Goal: Task Accomplishment & Management: Manage account settings

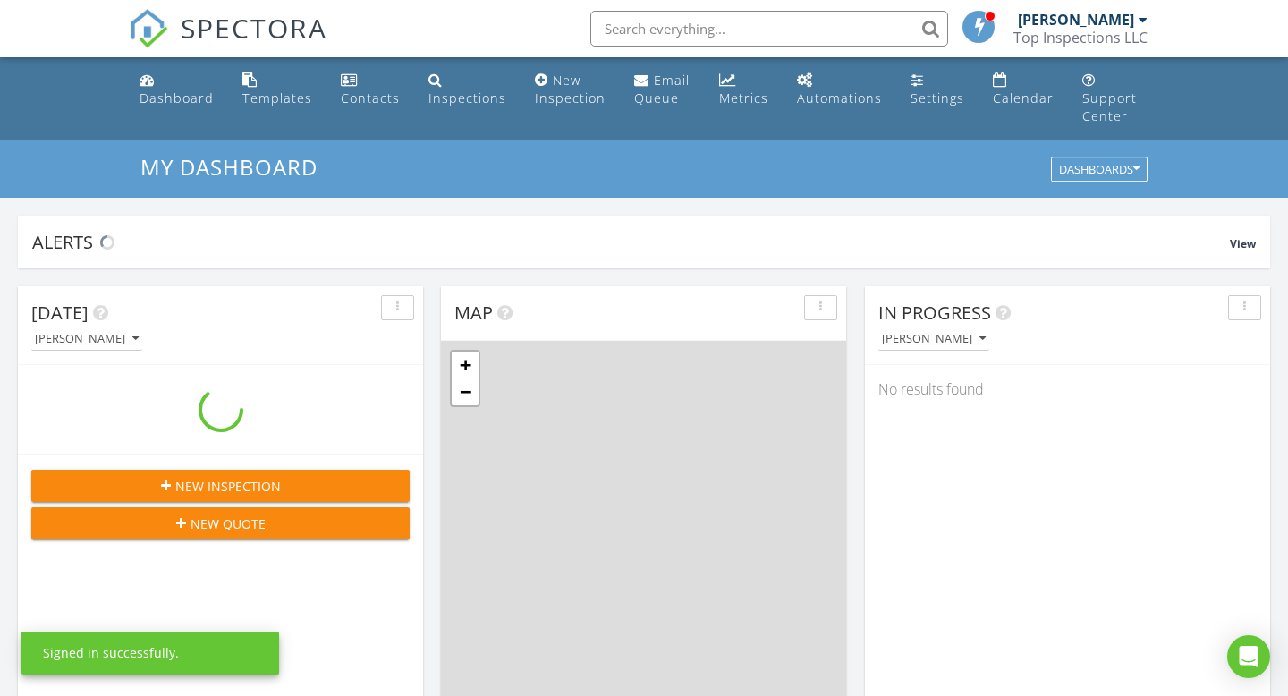
scroll to position [1629, 1289]
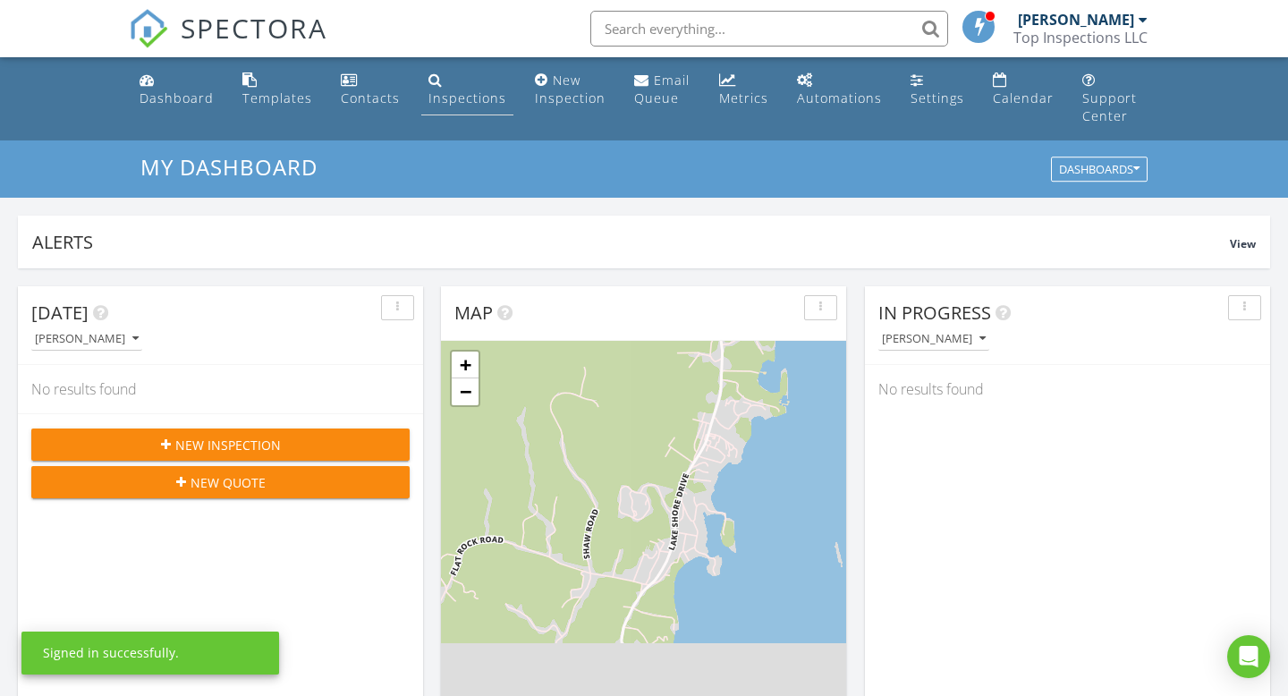
click at [434, 81] on div "Inspections" at bounding box center [436, 79] width 14 height 14
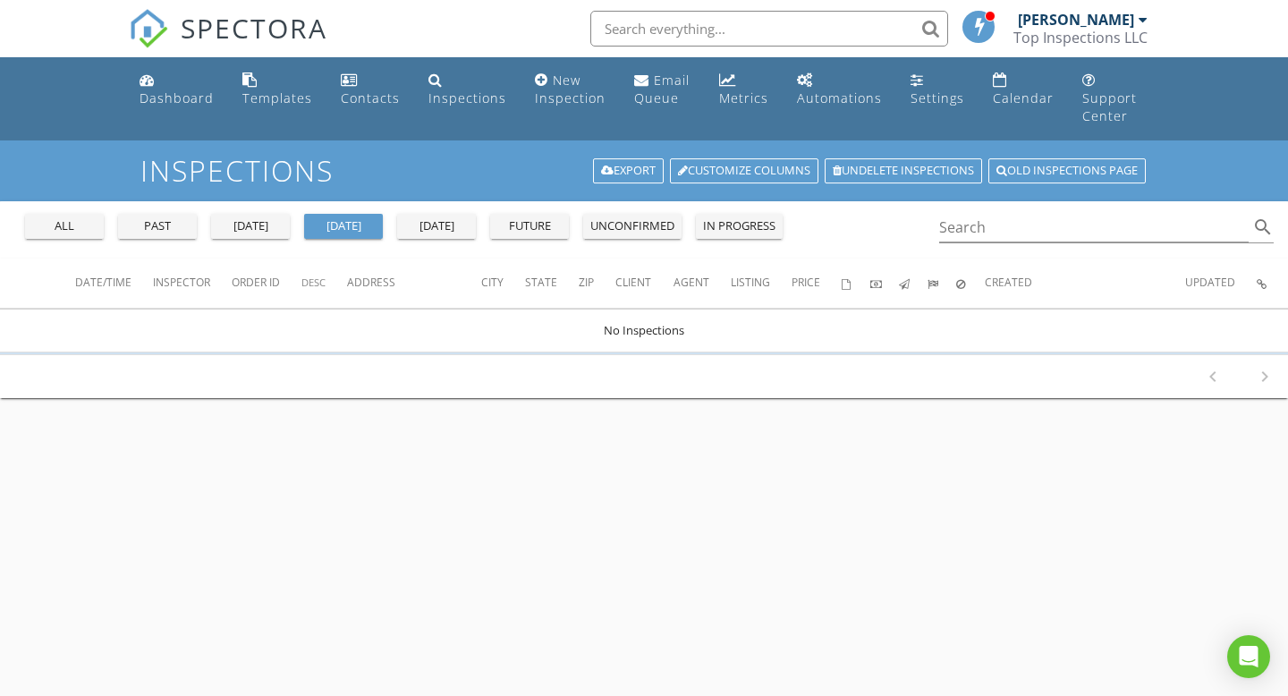
click at [61, 217] on div "all" at bounding box center [64, 226] width 64 height 18
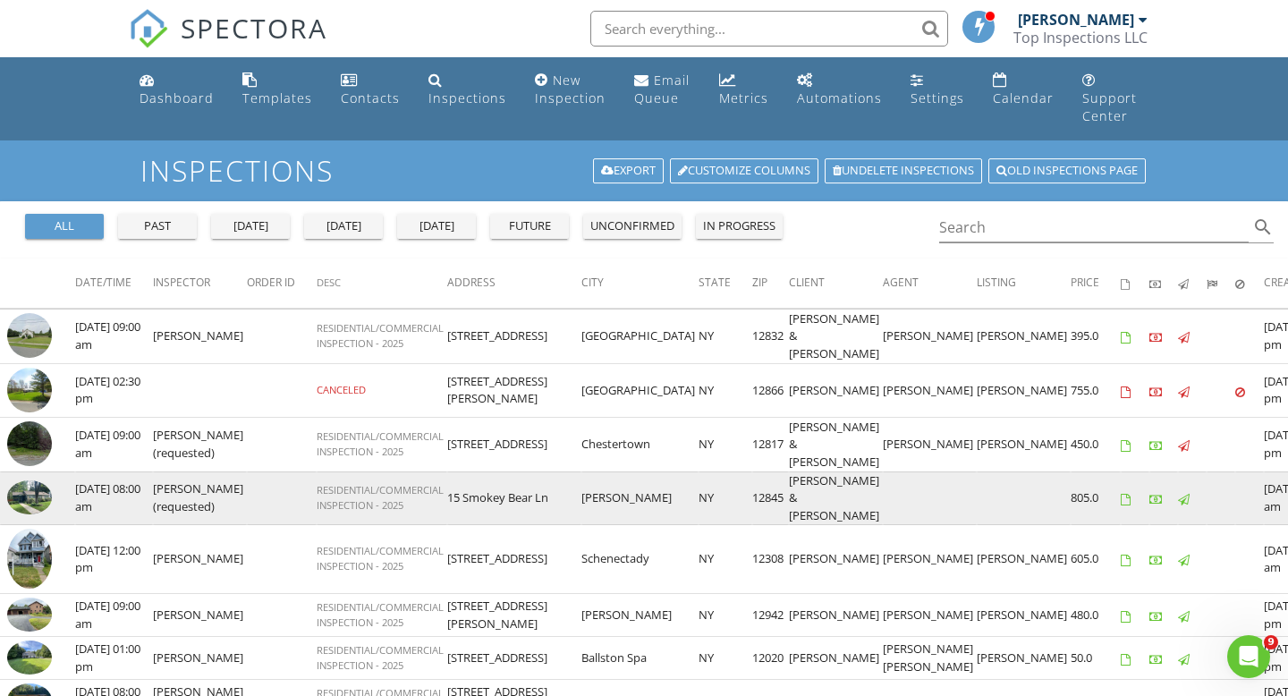
click at [32, 512] on img at bounding box center [29, 497] width 45 height 34
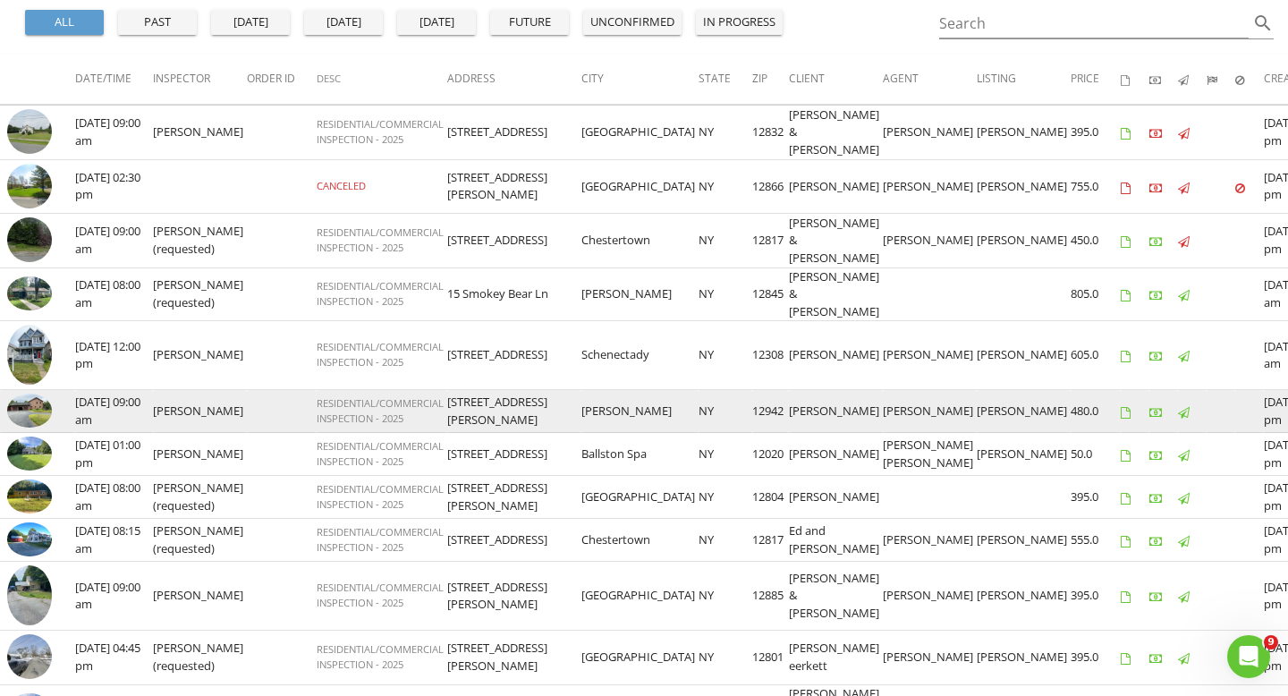
scroll to position [230, 0]
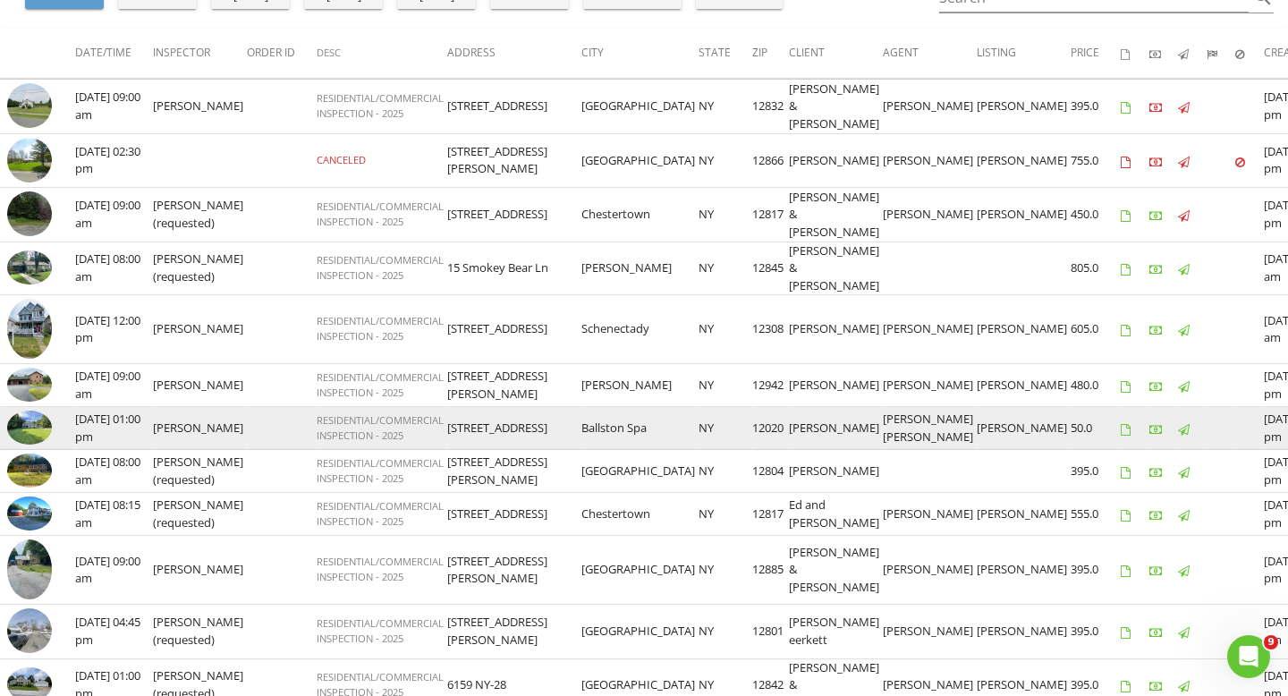
click at [37, 445] on img at bounding box center [29, 428] width 45 height 34
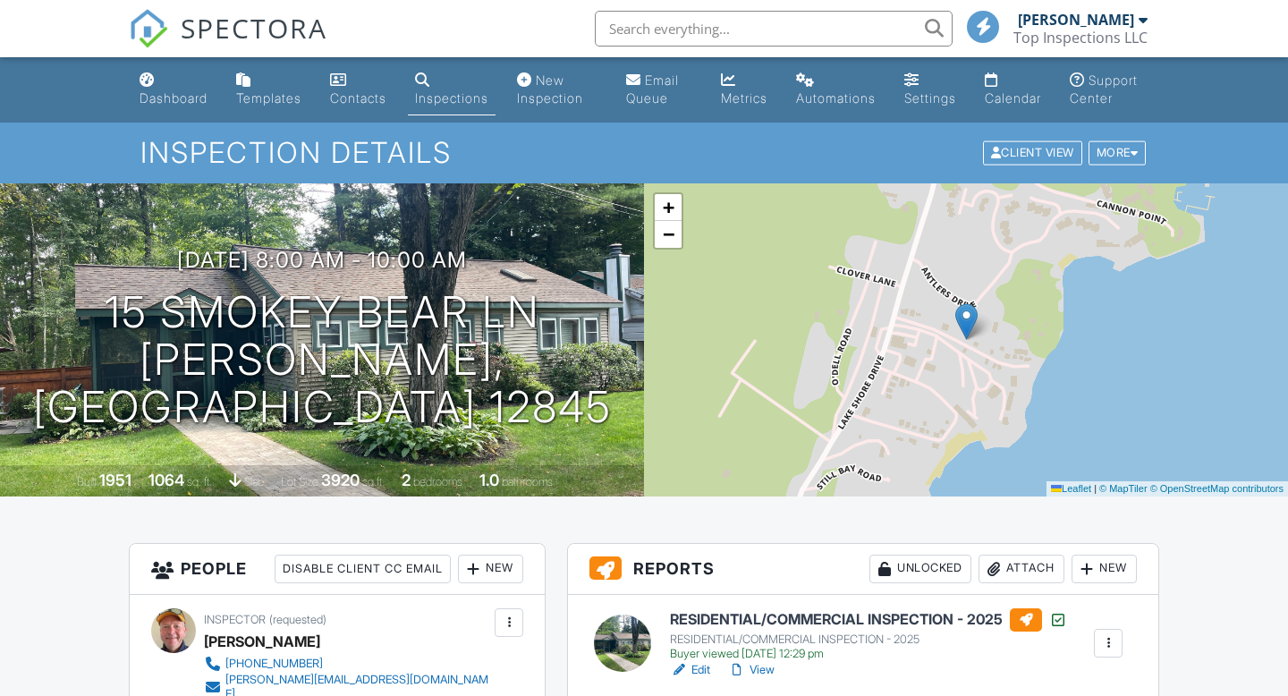
scroll to position [592, 0]
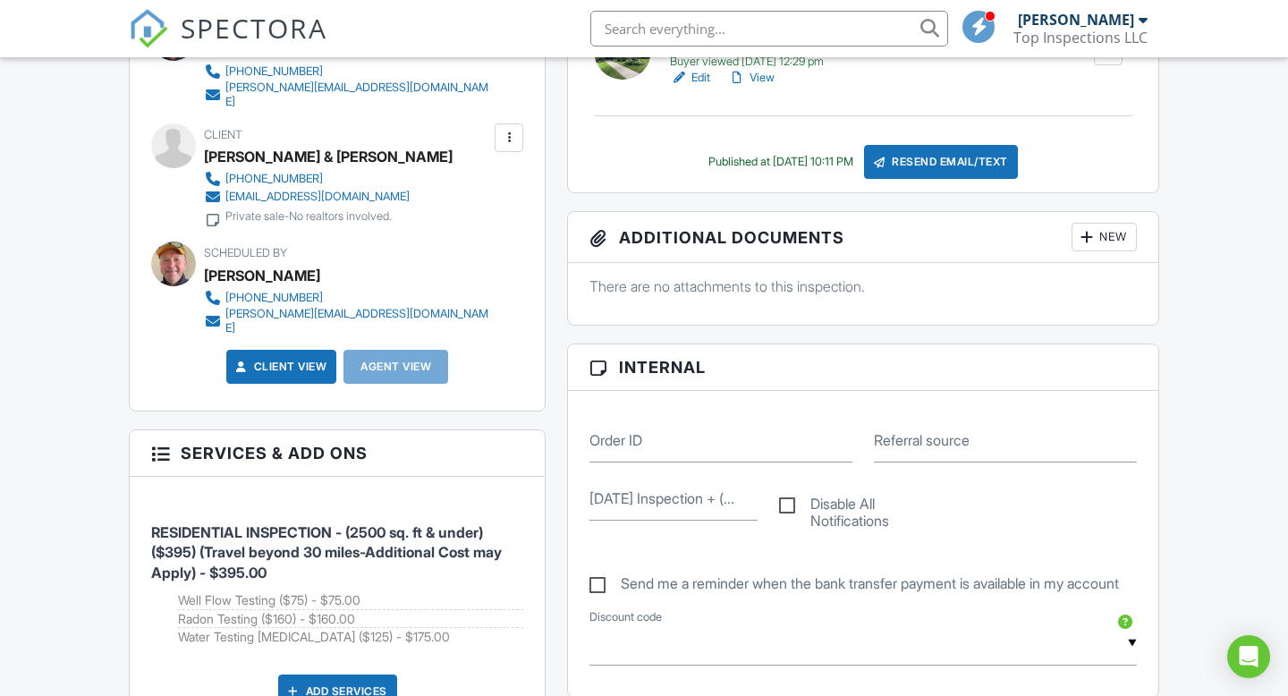
click at [509, 146] on div at bounding box center [509, 138] width 18 height 18
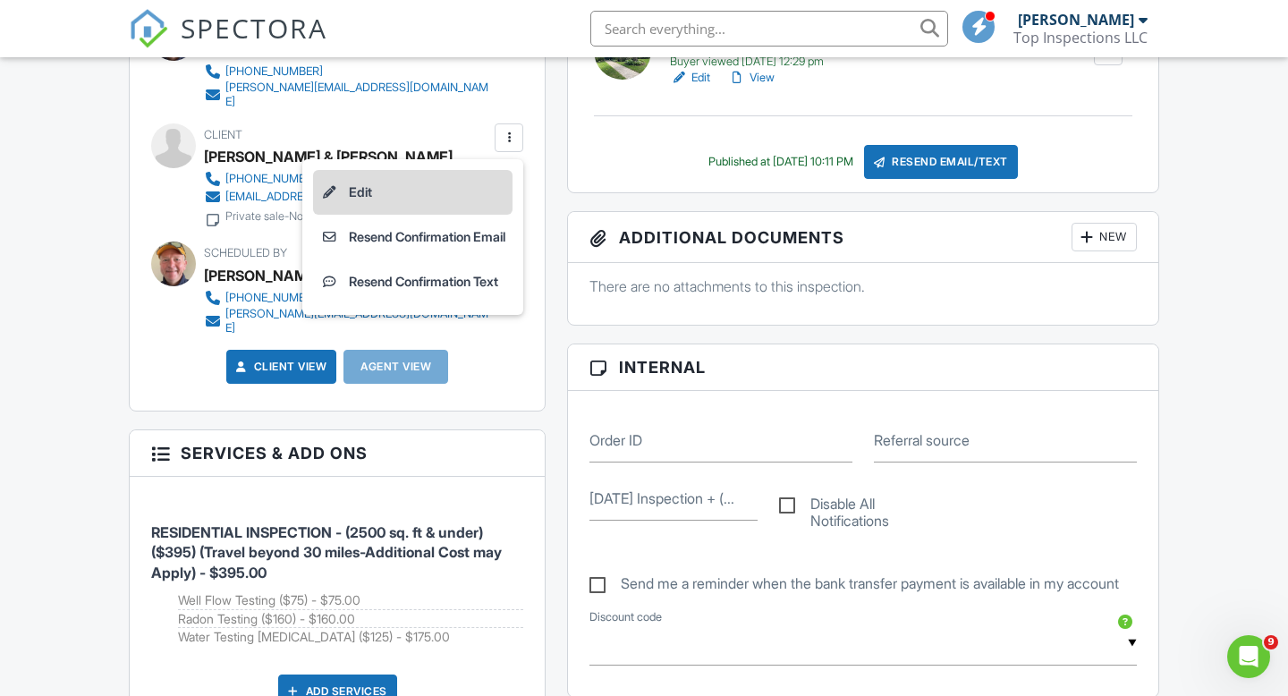
scroll to position [0, 0]
click at [372, 199] on li "Edit" at bounding box center [413, 192] width 200 height 45
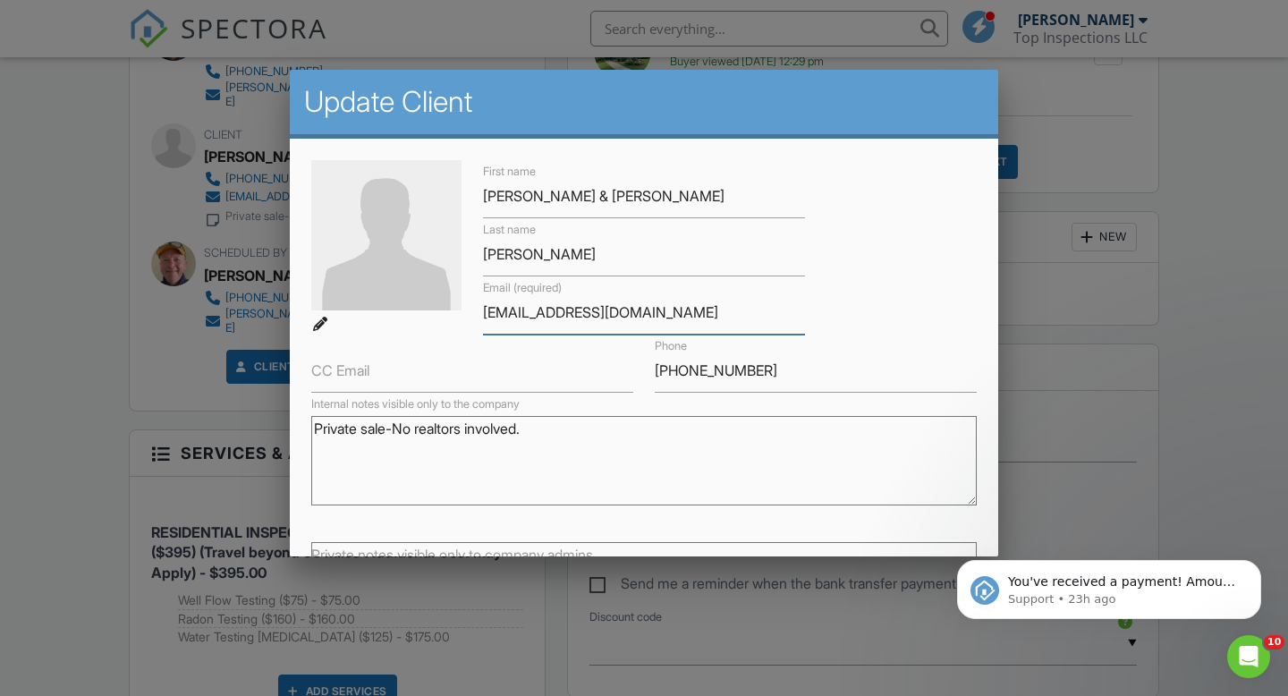
drag, startPoint x: 647, startPoint y: 311, endPoint x: 472, endPoint y: 312, distance: 175.4
click at [472, 312] on div "First name John & Catherine Last name Brosnan Email (required) cbrosnan@verizon…" at bounding box center [644, 276] width 687 height 233
click at [1057, 327] on div at bounding box center [644, 346] width 1288 height 871
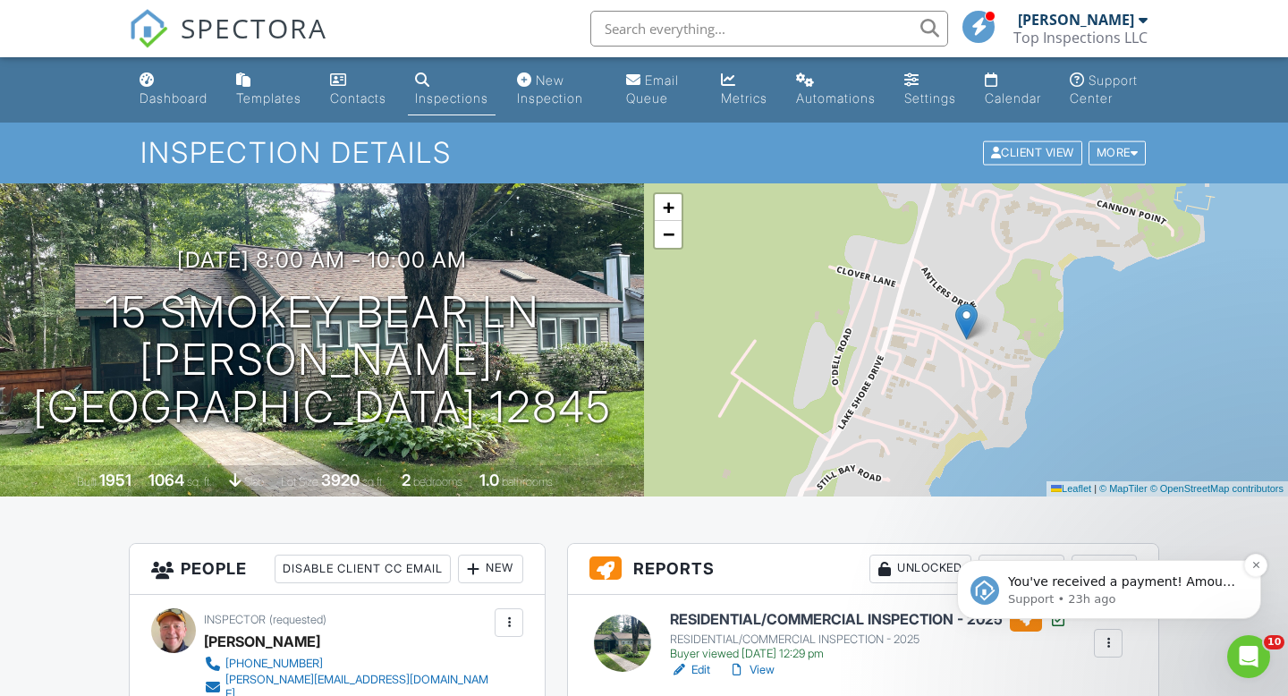
click at [1093, 592] on p "Support • 23h ago" at bounding box center [1123, 599] width 231 height 16
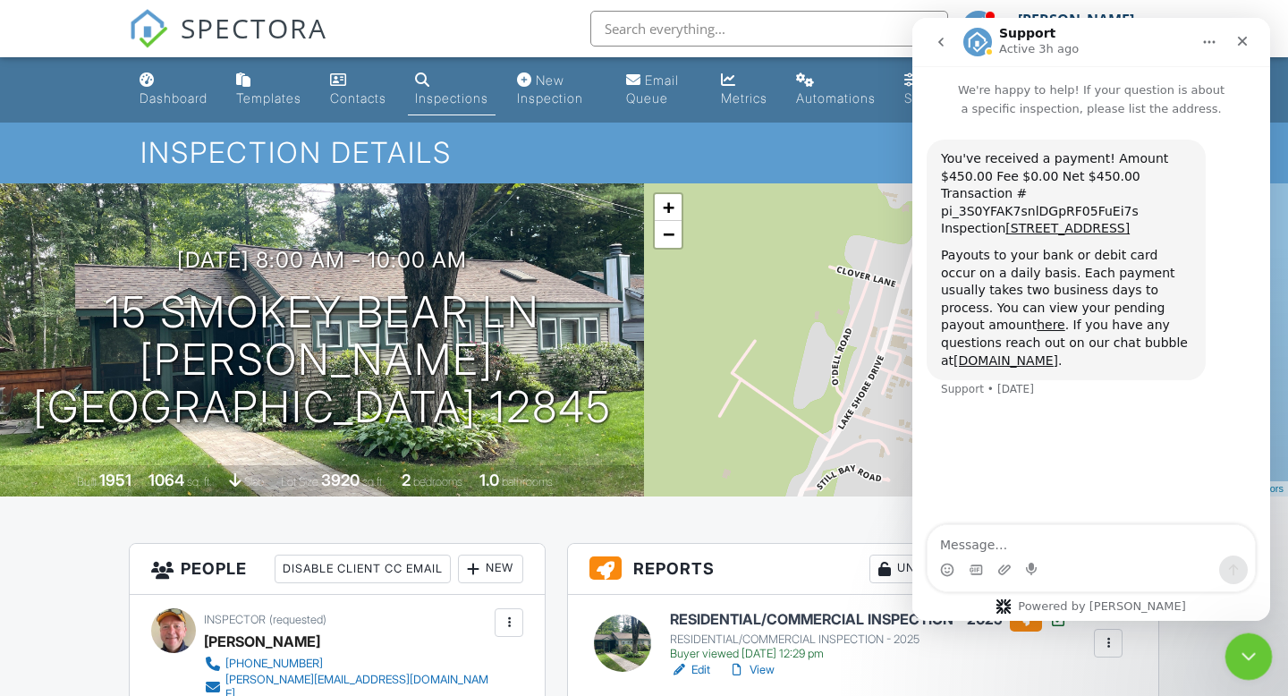
click at [1245, 657] on icon "Close Intercom Messenger" at bounding box center [1246, 653] width 21 height 21
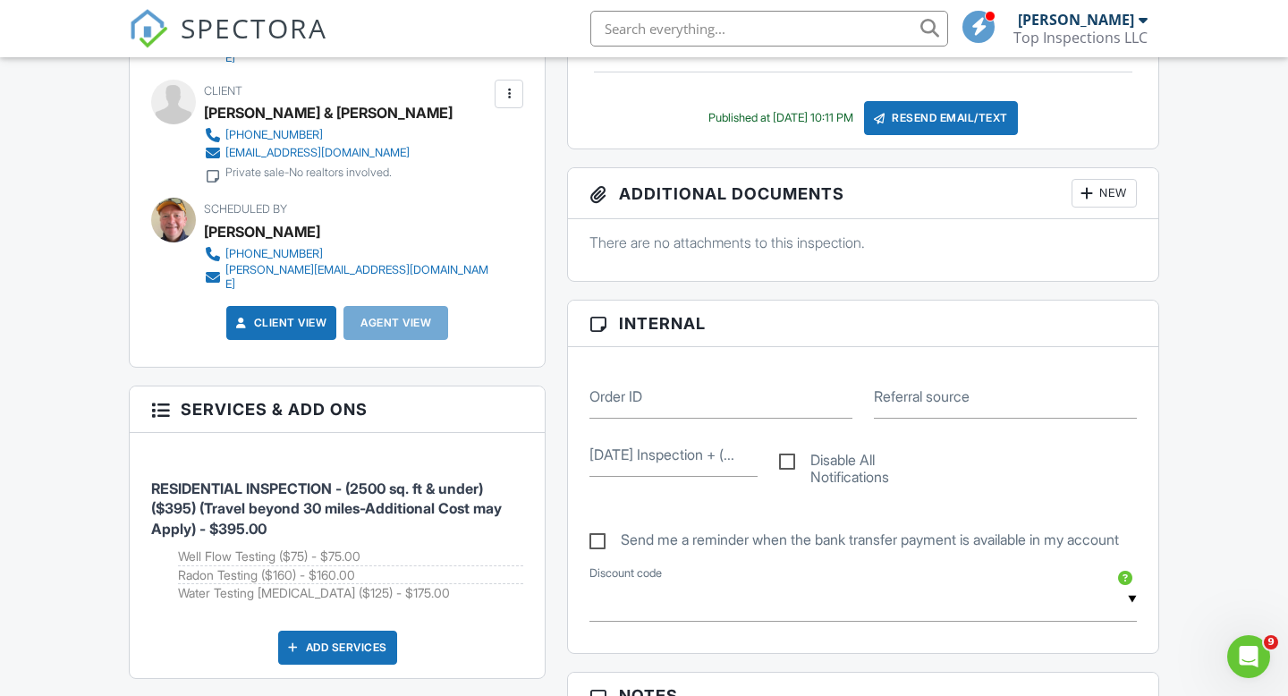
scroll to position [655, 0]
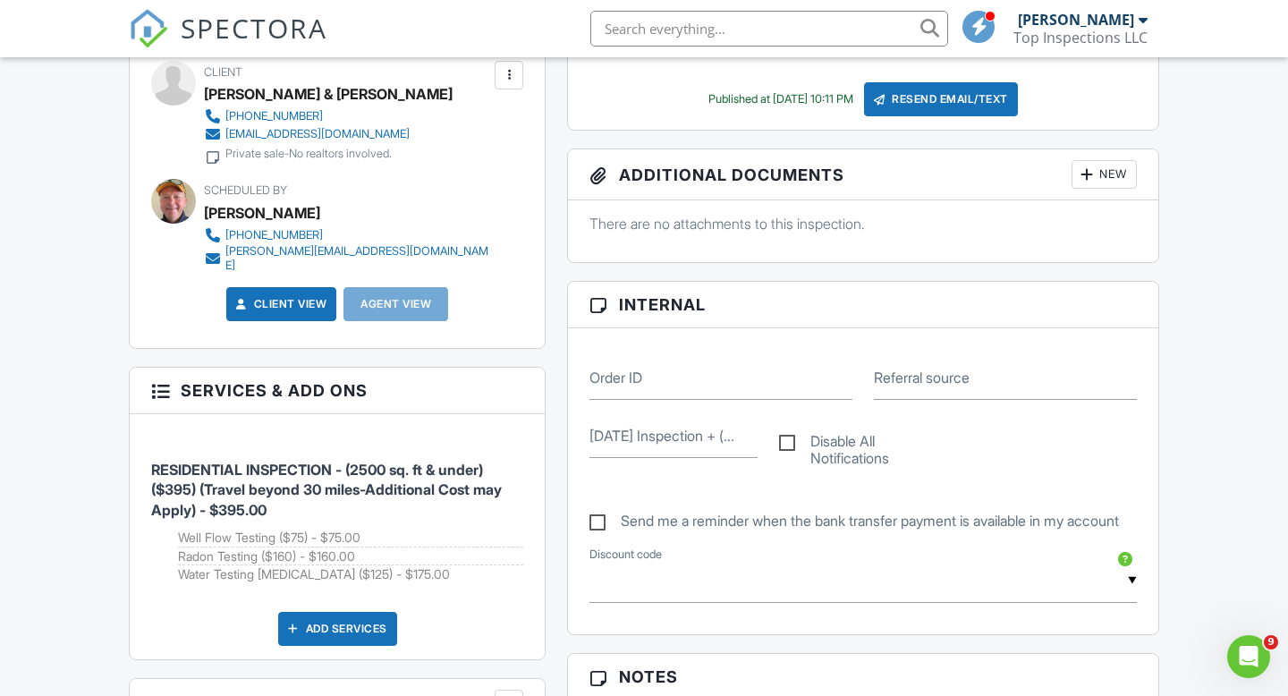
click at [863, 190] on h3 "Additional Documents New" at bounding box center [863, 174] width 591 height 51
click at [1092, 183] on div at bounding box center [1087, 175] width 18 height 18
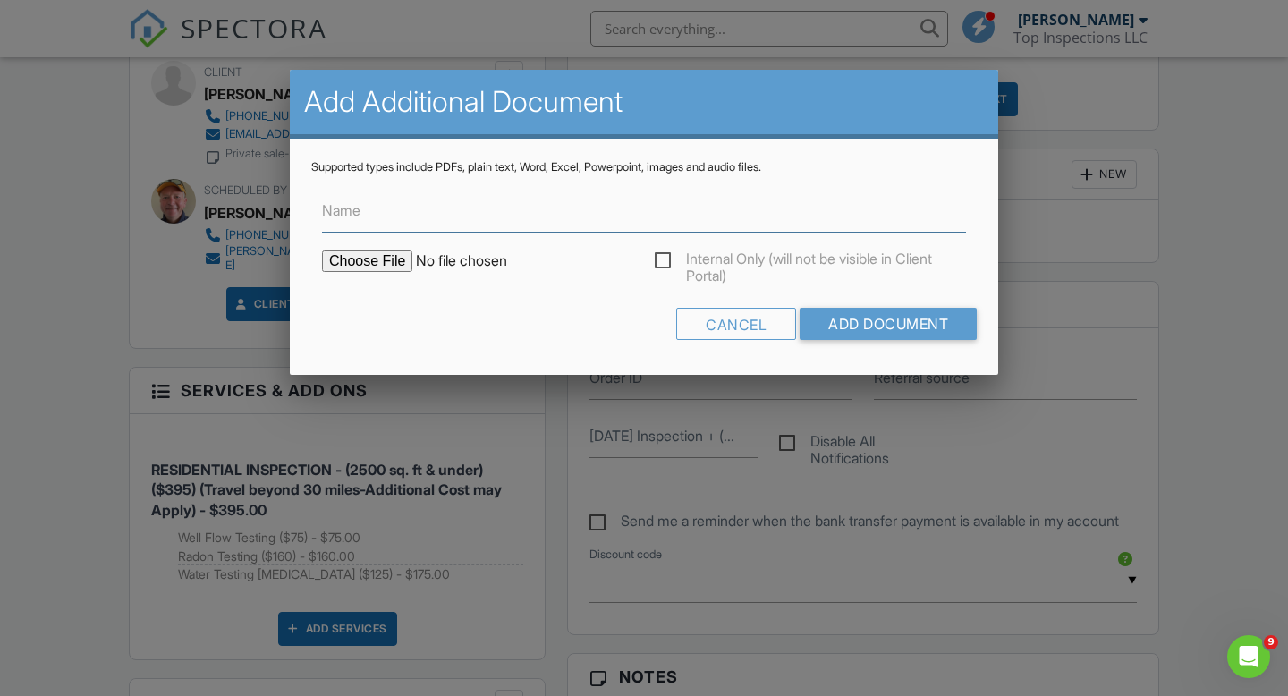
type input "C:\fakepath\BreezeReport_15 Smokey Bear Ln._ForPrint.pdf"
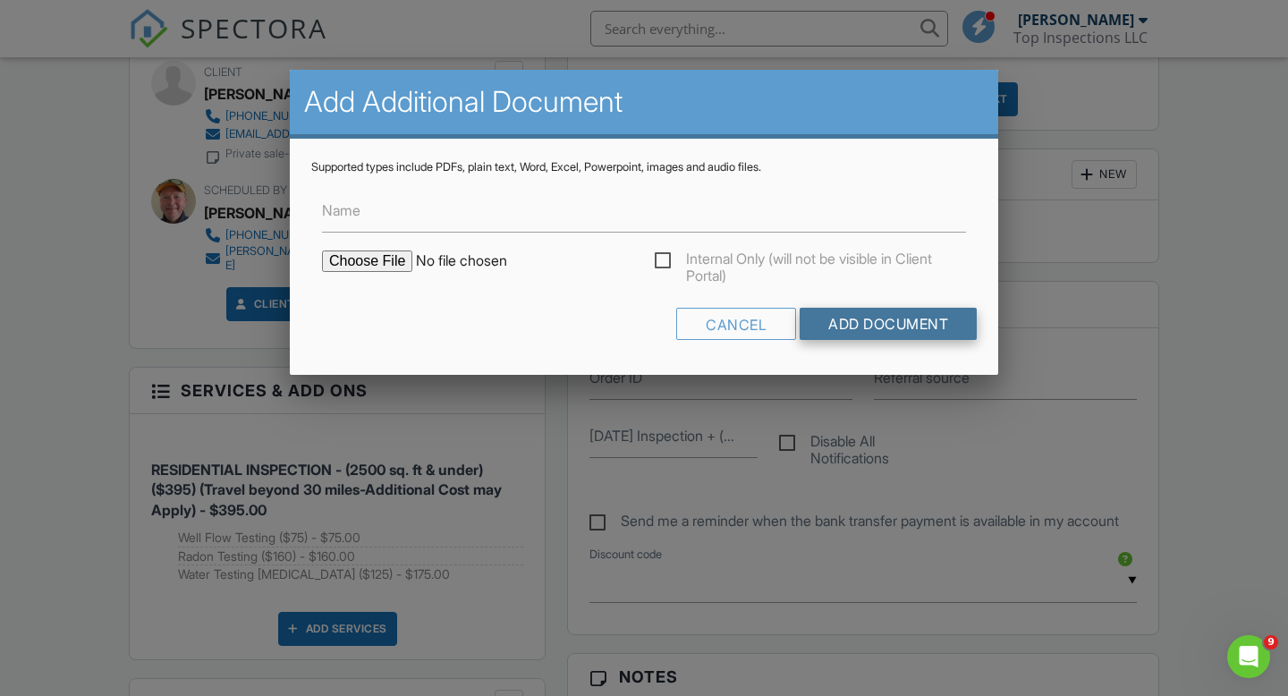
click at [881, 325] on input "Add Document" at bounding box center [888, 324] width 177 height 32
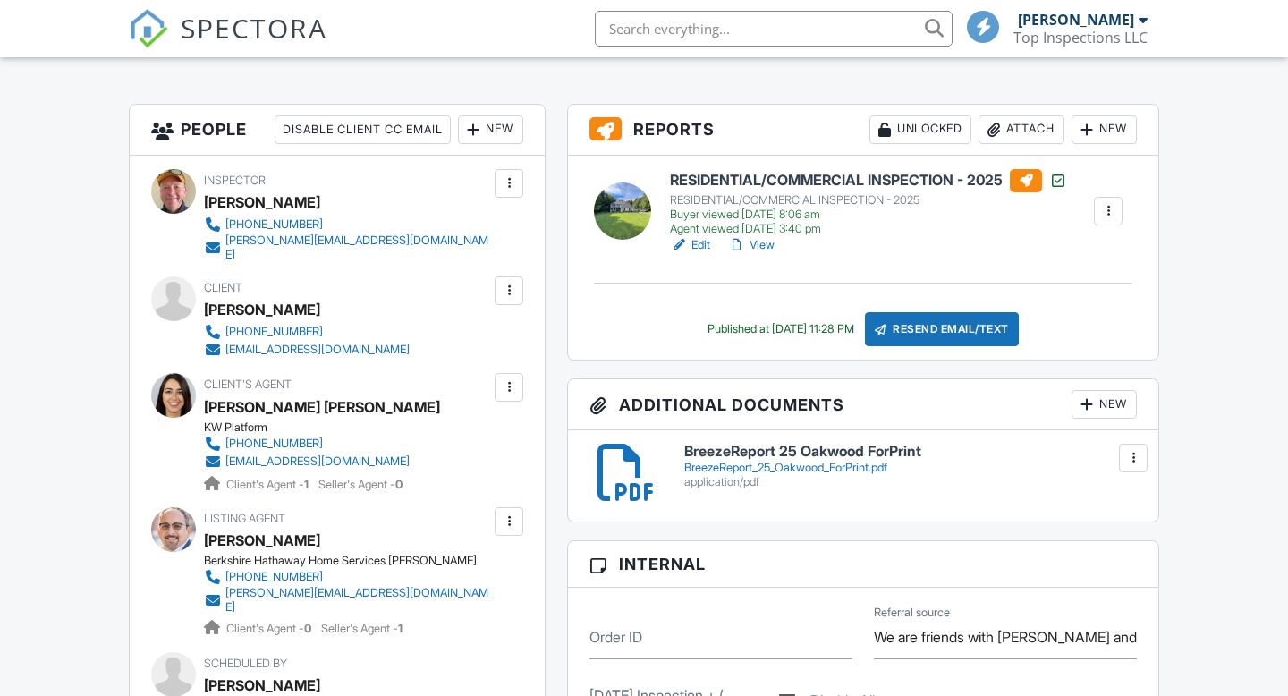
scroll to position [439, 0]
click at [507, 295] on div at bounding box center [509, 291] width 18 height 18
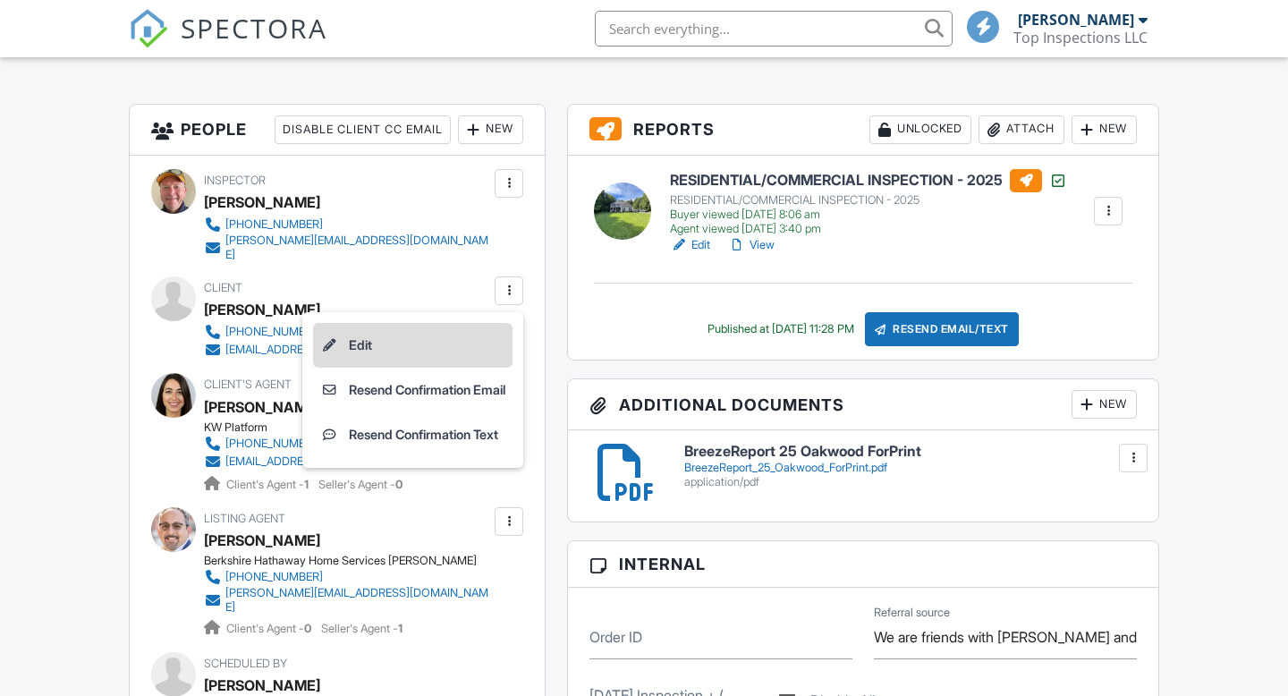
click at [390, 353] on li "Edit" at bounding box center [413, 345] width 200 height 45
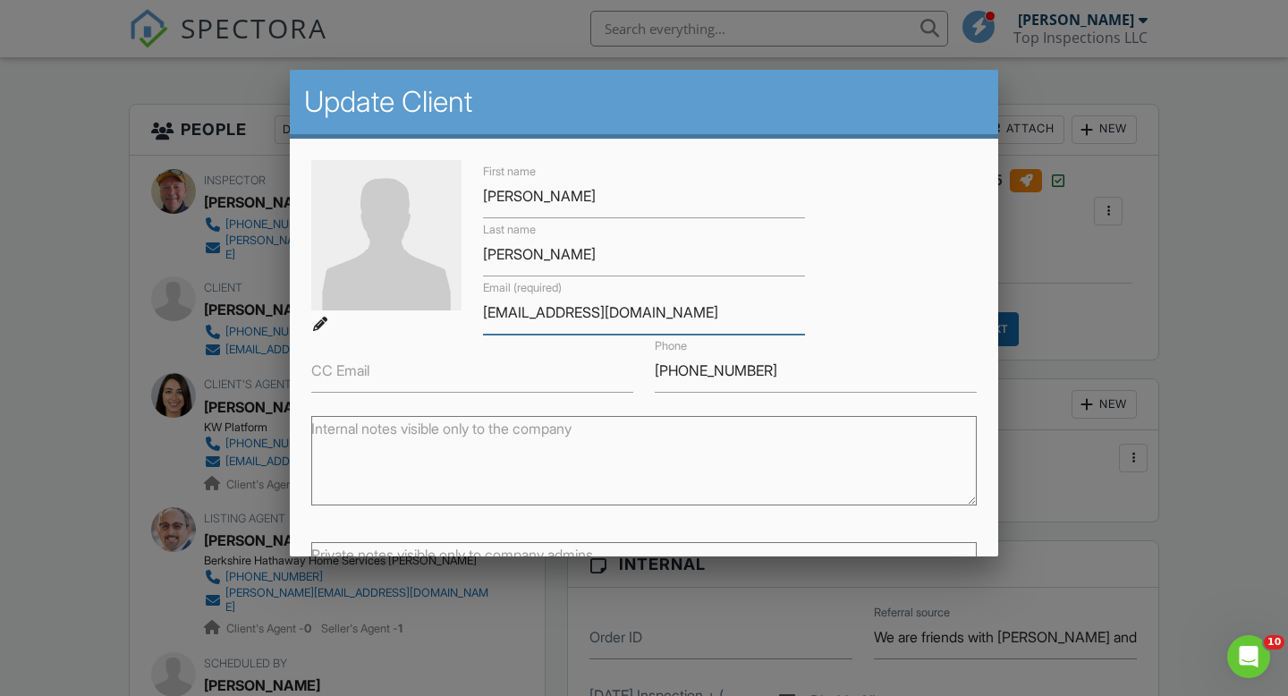
drag, startPoint x: 656, startPoint y: 318, endPoint x: 471, endPoint y: 316, distance: 185.2
click at [471, 316] on div "First name Stephanie Last name Henry Email (required) skisel001@gmail.com CC Em…" at bounding box center [644, 276] width 687 height 233
click at [209, 103] on div at bounding box center [644, 346] width 1288 height 871
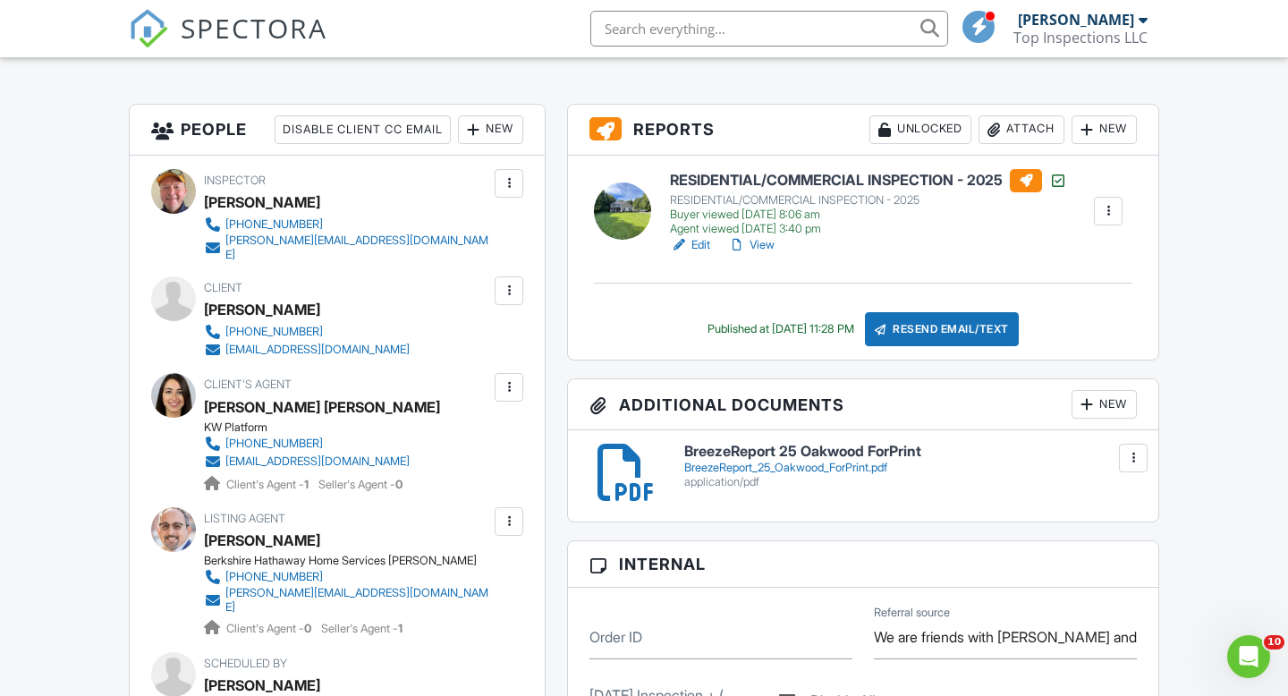
click at [514, 396] on div at bounding box center [509, 387] width 18 height 18
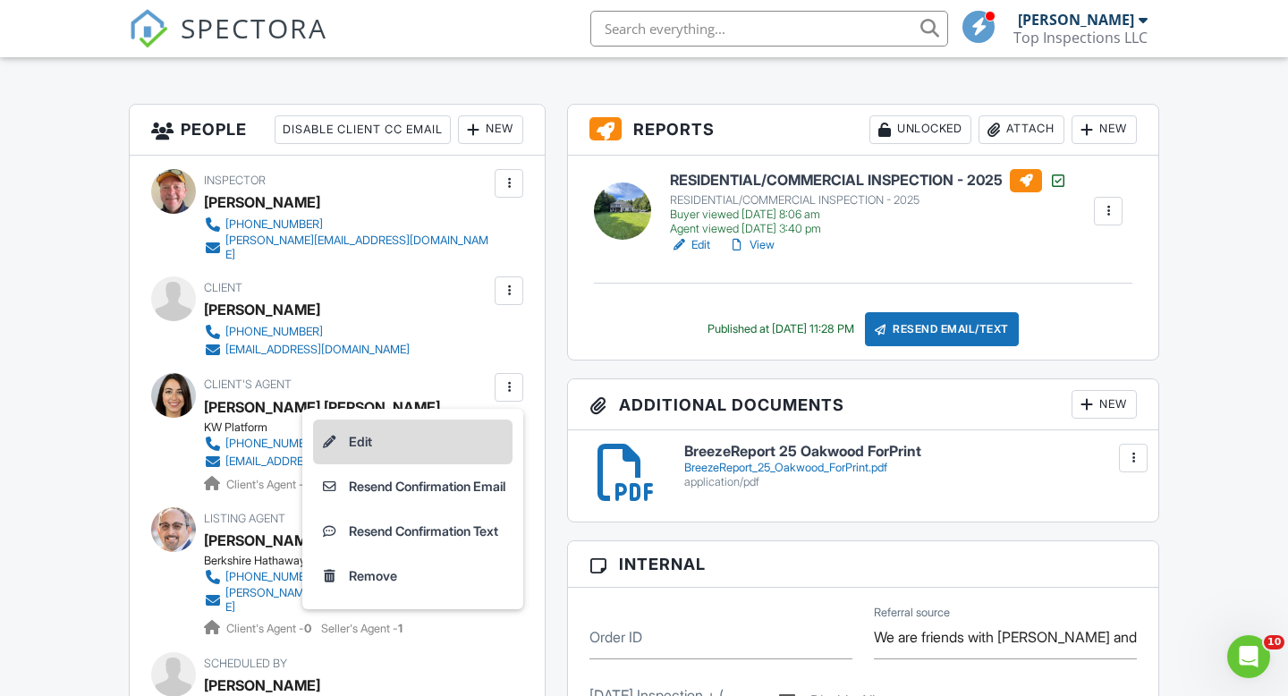
click at [353, 441] on li "Edit" at bounding box center [413, 442] width 200 height 45
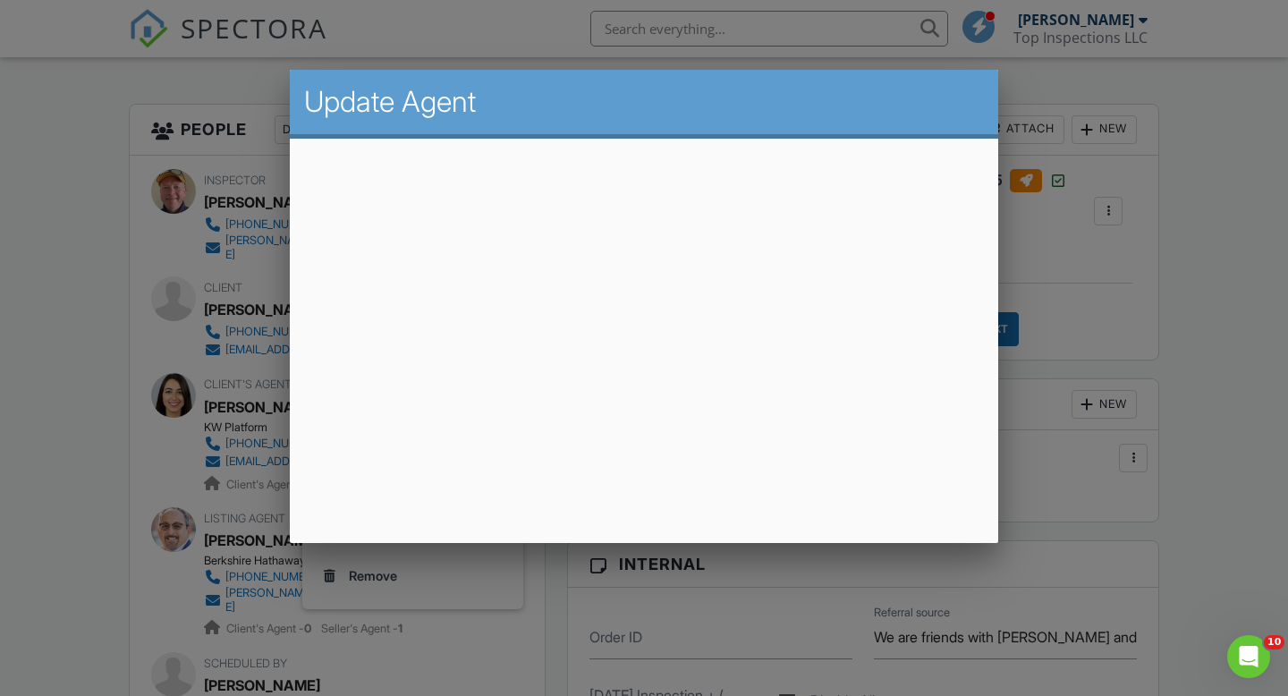
click at [509, 28] on div at bounding box center [644, 346] width 1288 height 871
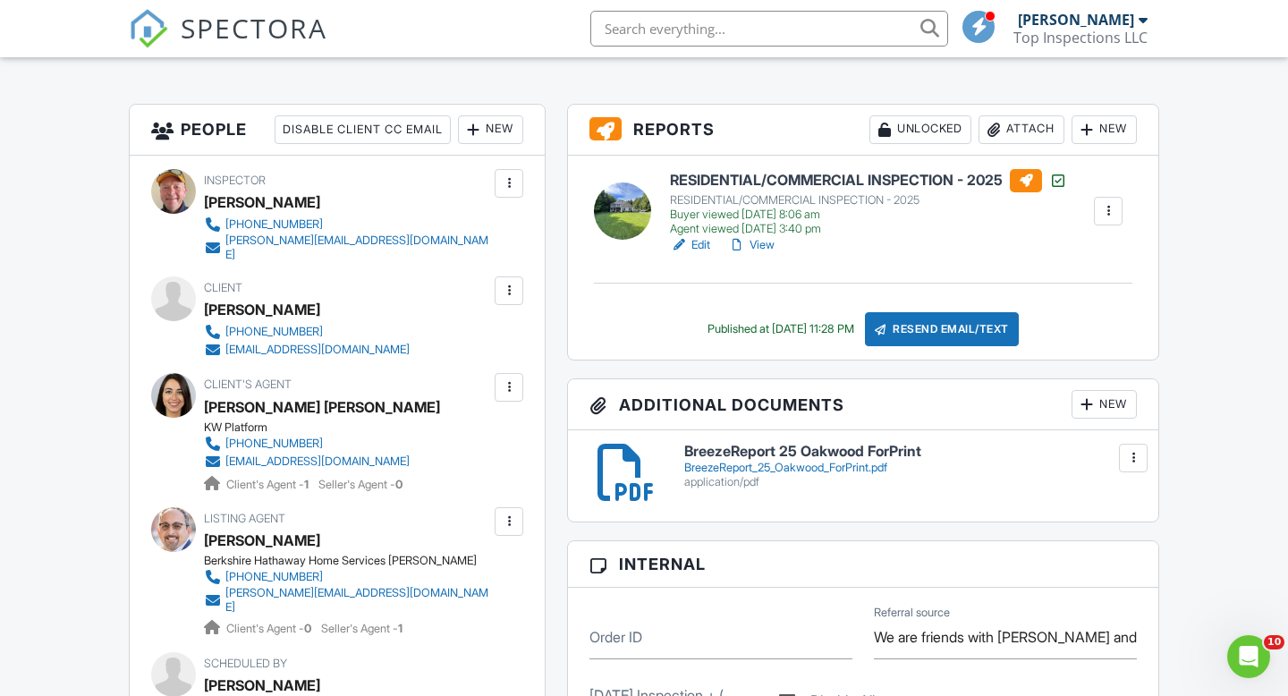
click at [1099, 419] on div "New" at bounding box center [1104, 404] width 65 height 29
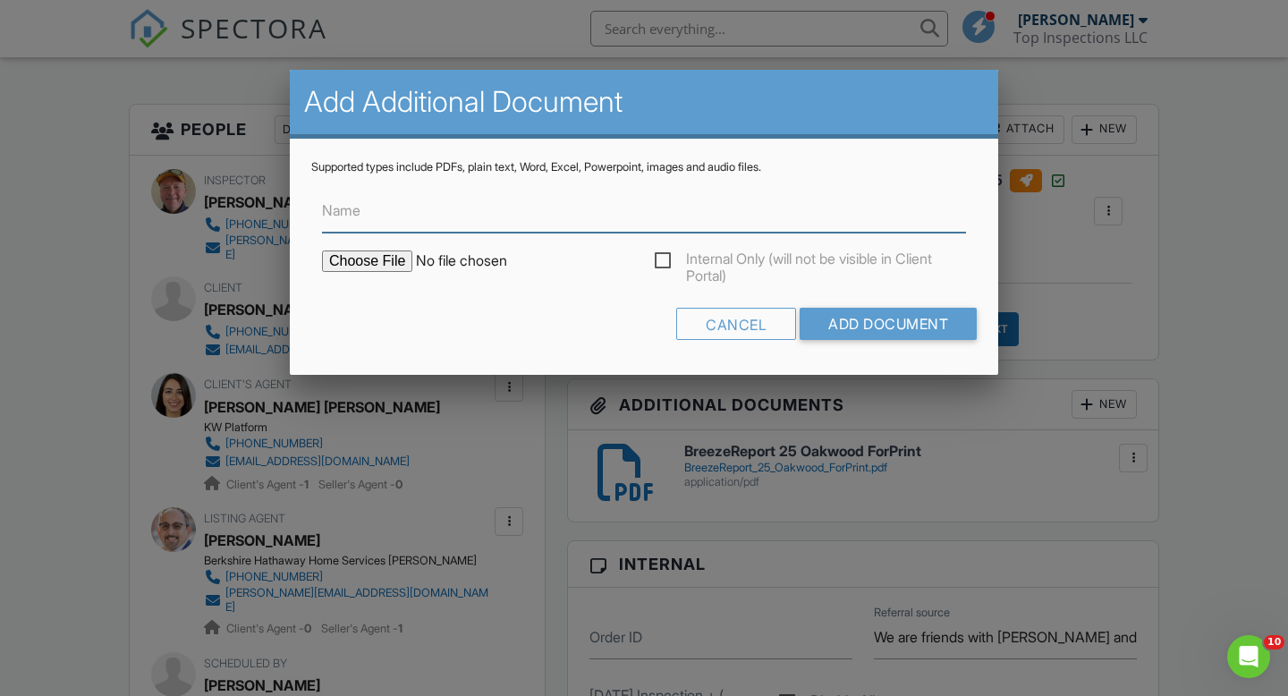
type input "C:\fakepath\2508-27999INV-01.pdf"
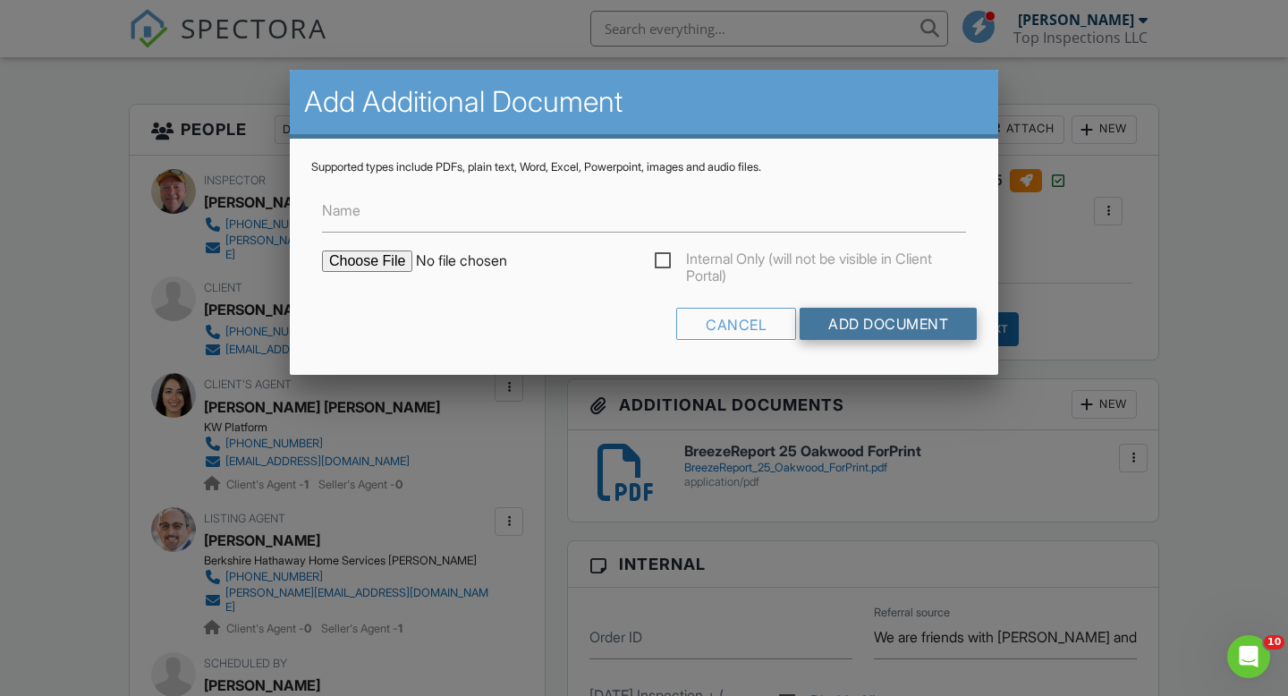
click at [863, 319] on input "Add Document" at bounding box center [888, 324] width 177 height 32
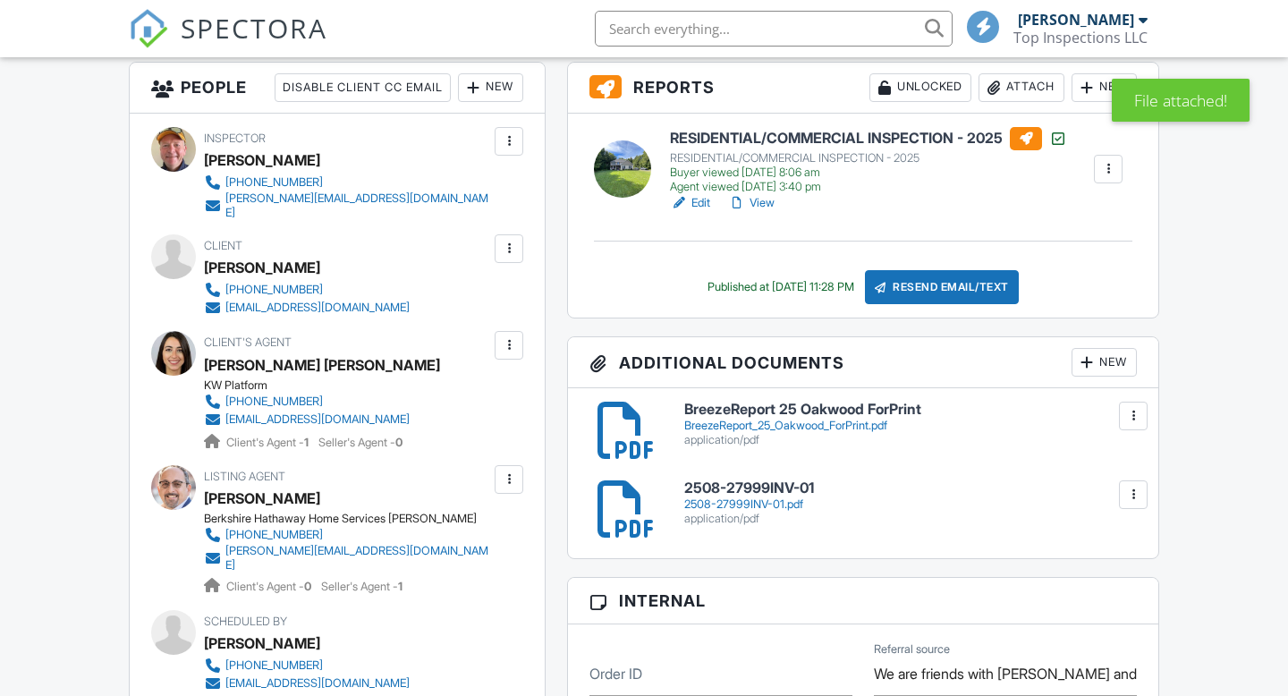
click at [1096, 377] on div "New" at bounding box center [1104, 362] width 65 height 29
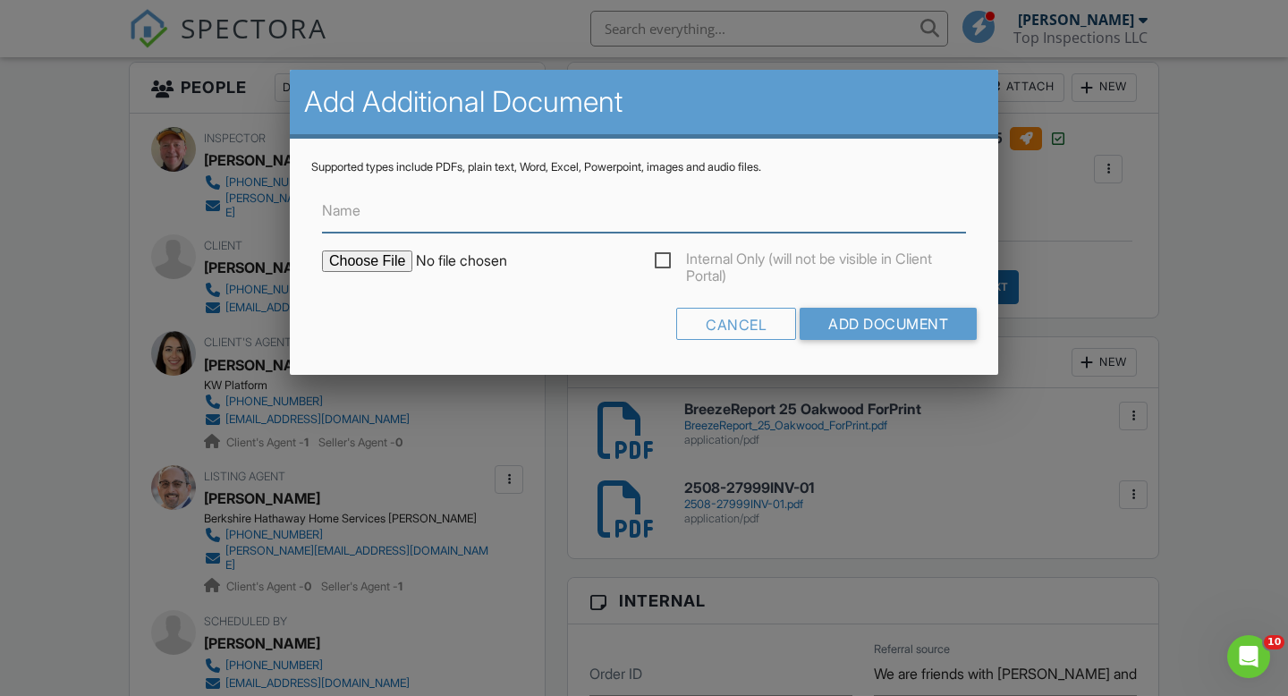
type input "C:\fakepath\2508-27999-01M.PDF"
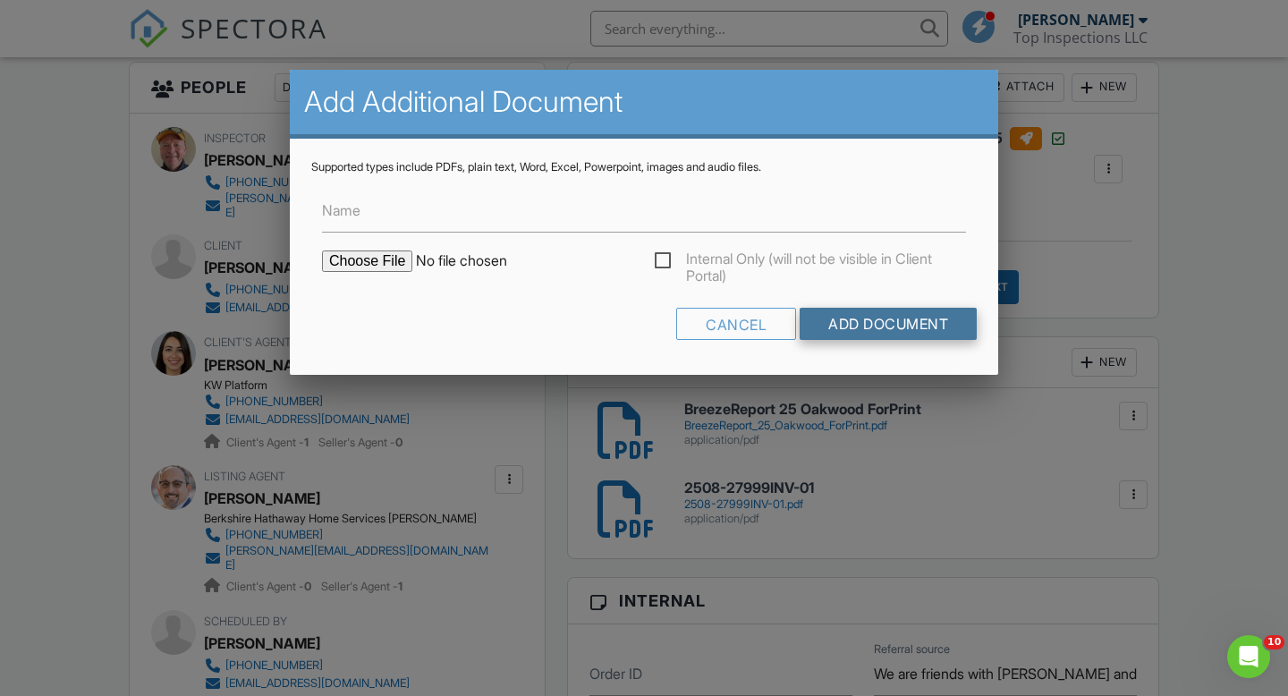
click at [875, 325] on input "Add Document" at bounding box center [888, 324] width 177 height 32
